Goal: Check status: Check status

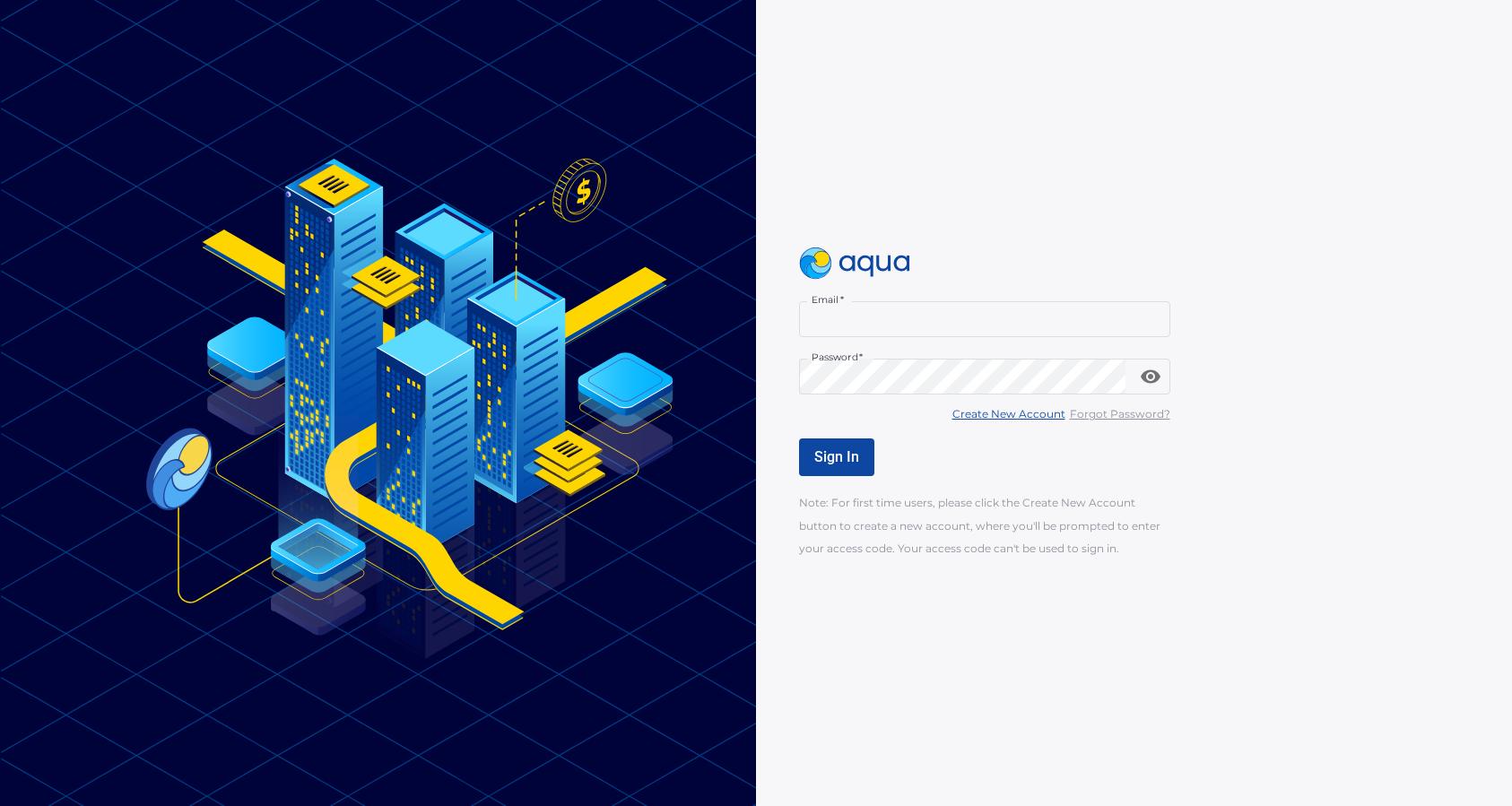
click at [867, 319] on input "Email   *" at bounding box center [984, 318] width 371 height 35
type input "**********"
click at [818, 465] on span "Sign In" at bounding box center [836, 457] width 45 height 17
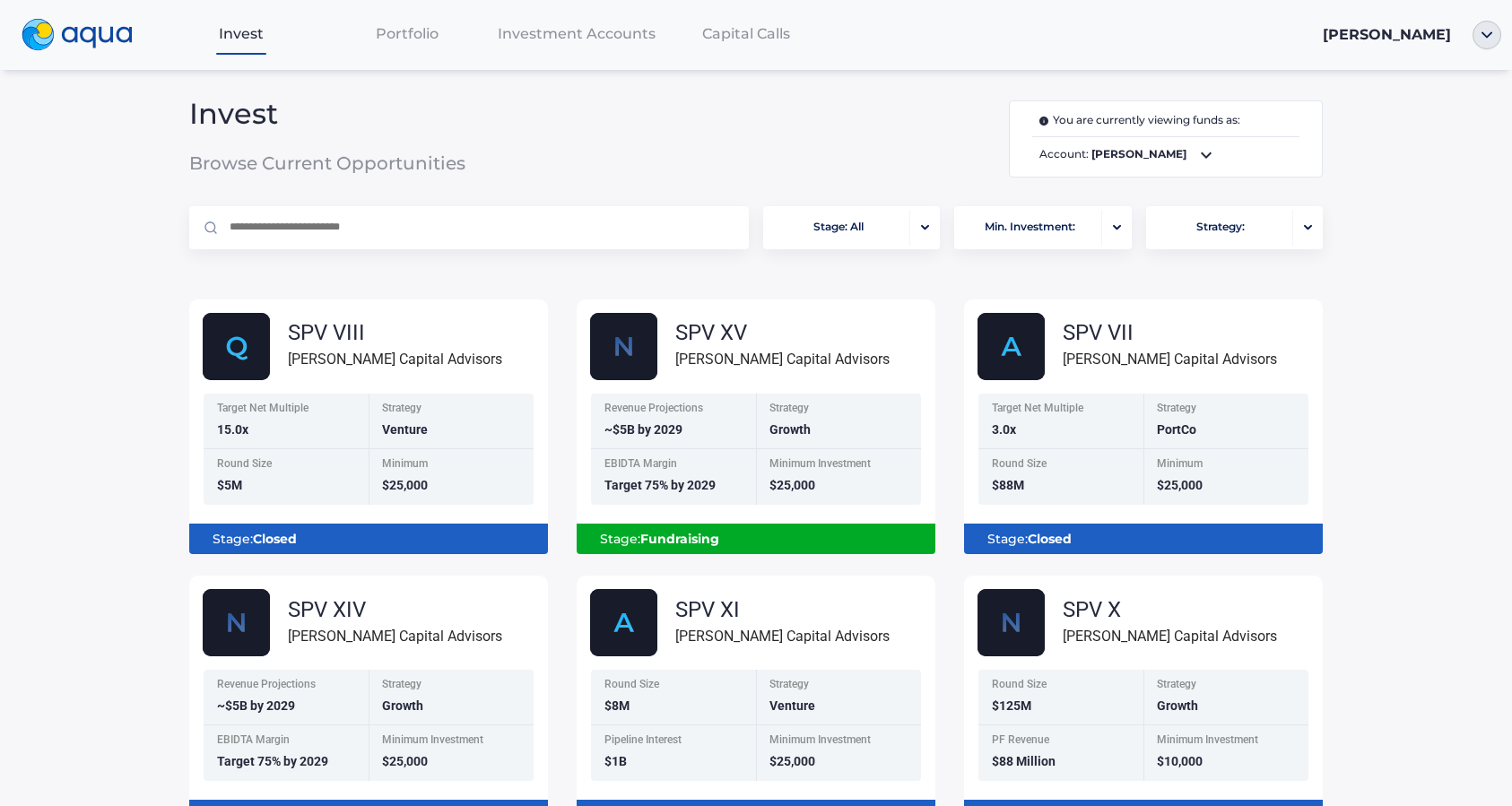
click at [630, 39] on span "Investment Accounts" at bounding box center [576, 34] width 158 height 17
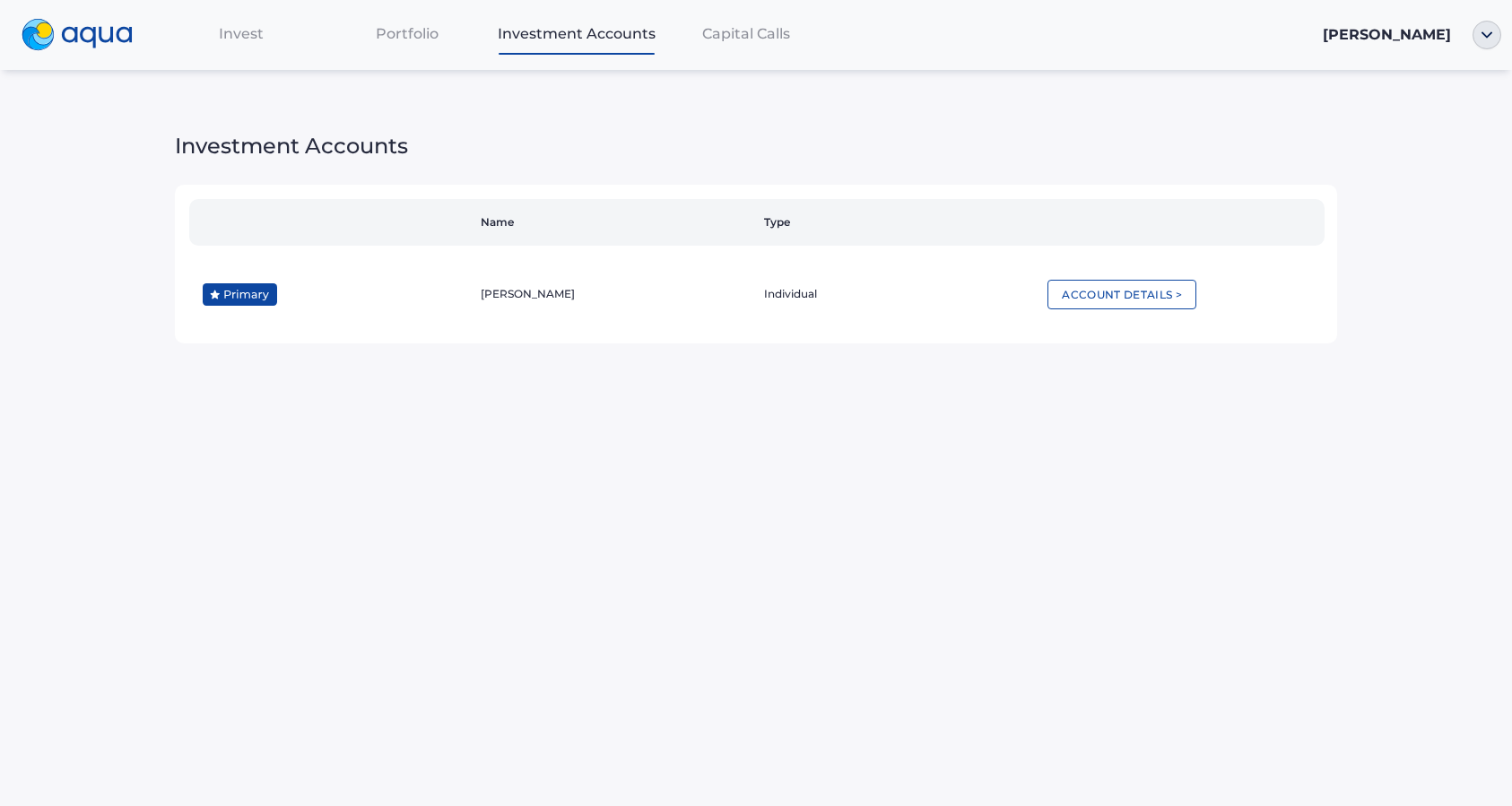
click at [409, 43] on div "Portfolio" at bounding box center [407, 34] width 167 height 36
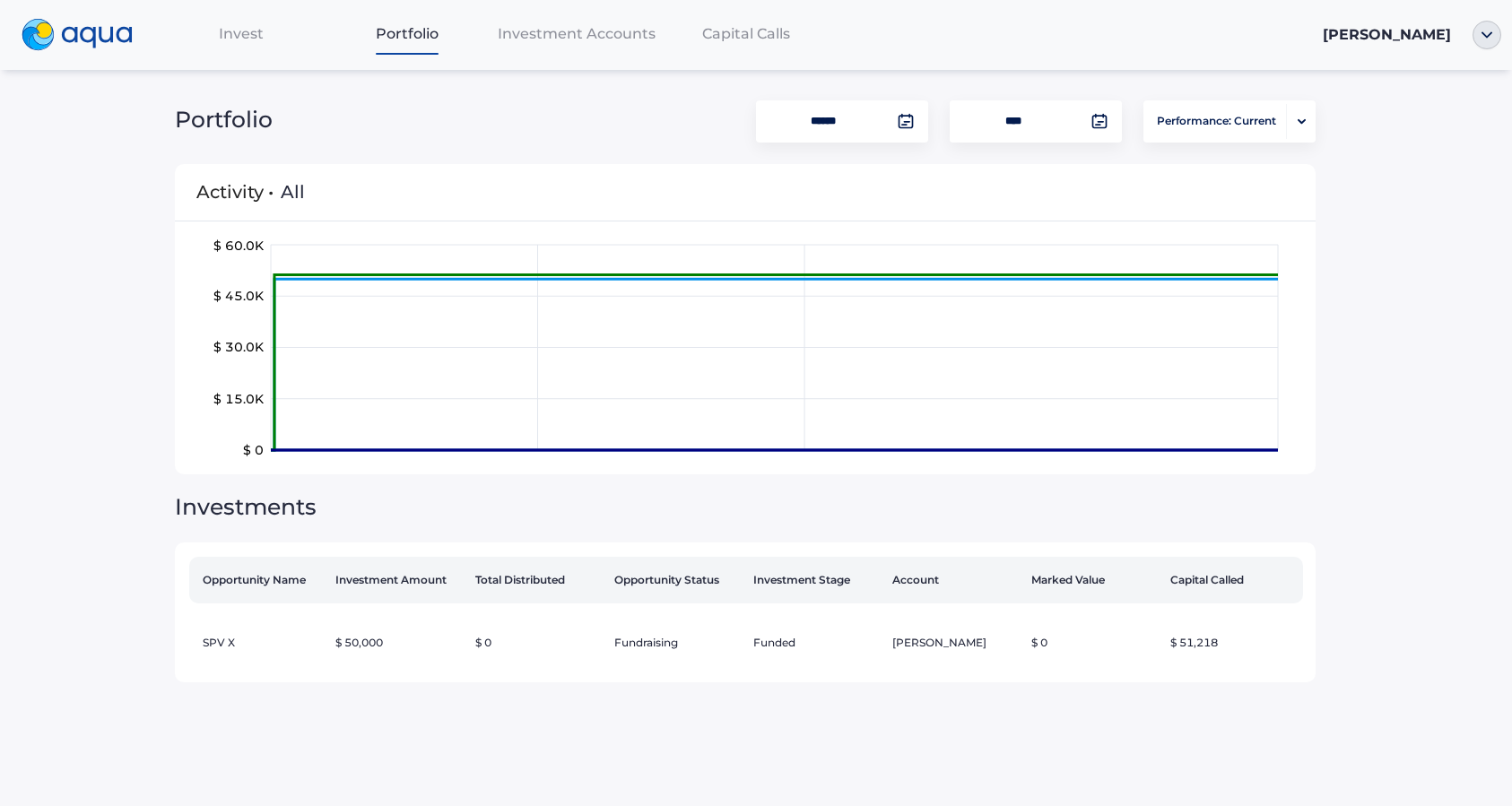
click at [227, 45] on div "Invest" at bounding box center [241, 34] width 167 height 36
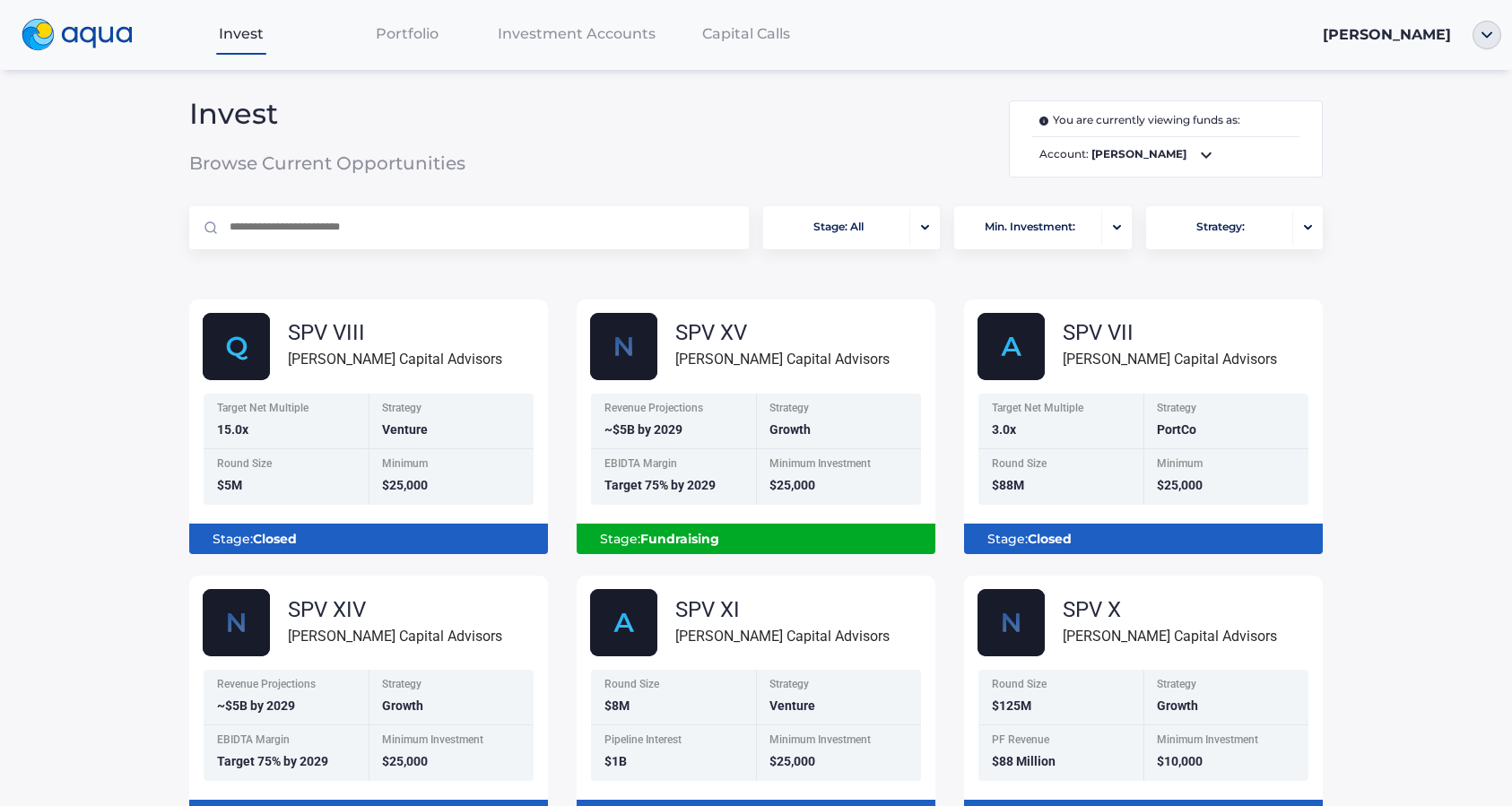
click at [378, 41] on span "Portfolio" at bounding box center [407, 34] width 63 height 17
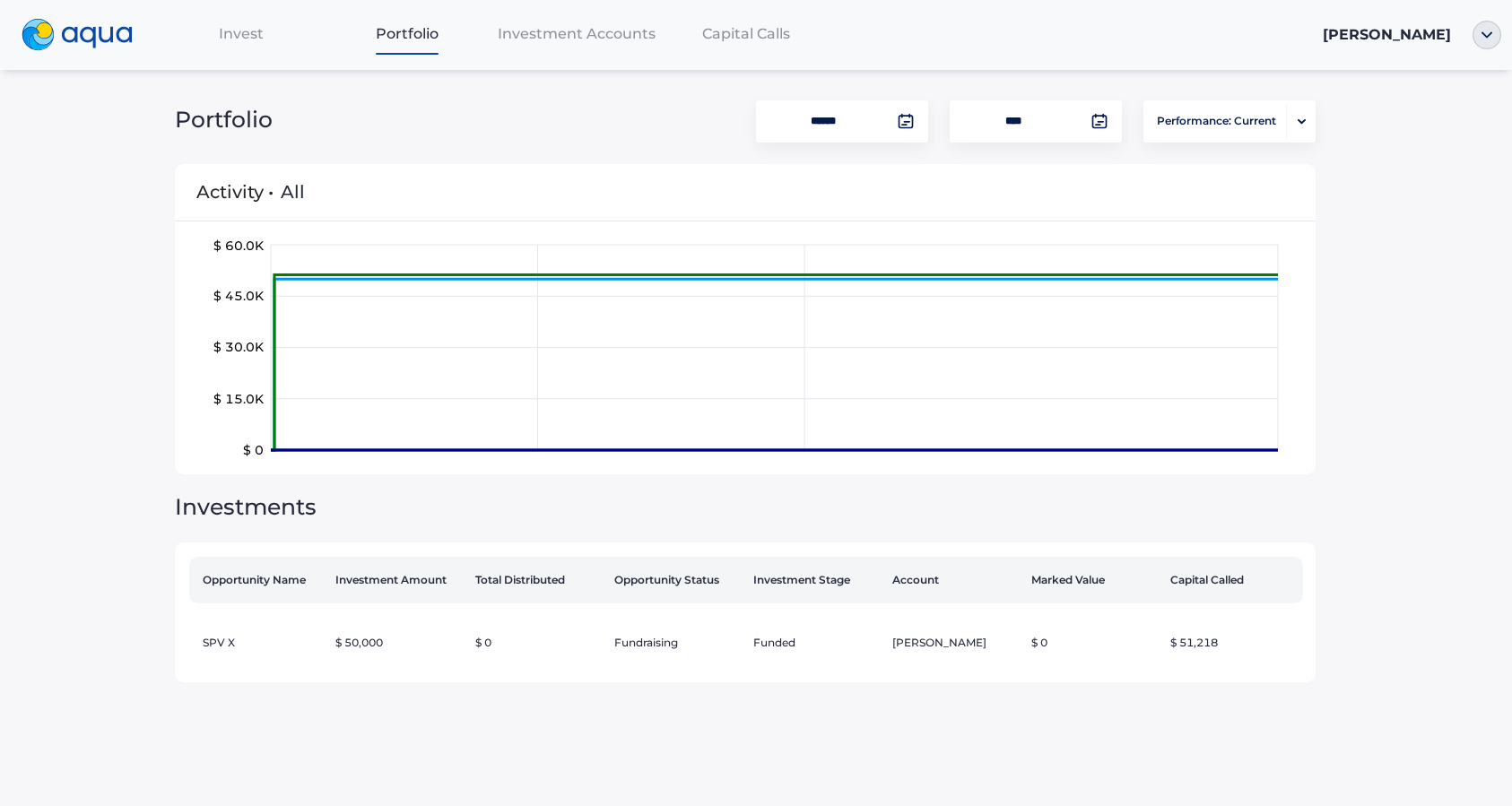
click at [386, 590] on th "Investment Amount" at bounding box center [398, 580] width 139 height 47
click at [1197, 117] on span "Performance: Current" at bounding box center [1216, 122] width 119 height 35
click at [1171, 188] on span "Lifetime" at bounding box center [1176, 190] width 44 height 38
click at [1412, 35] on span "[PERSON_NAME]" at bounding box center [1386, 35] width 128 height 17
